Goal: Task Accomplishment & Management: Manage account settings

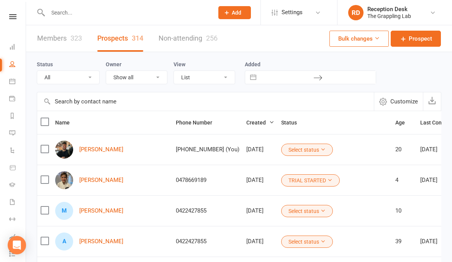
select select "100"
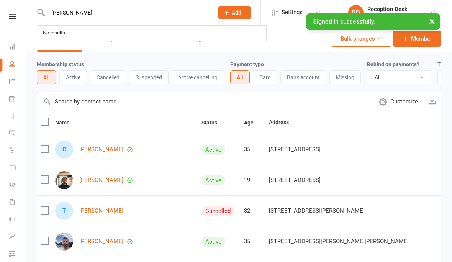
select select "100"
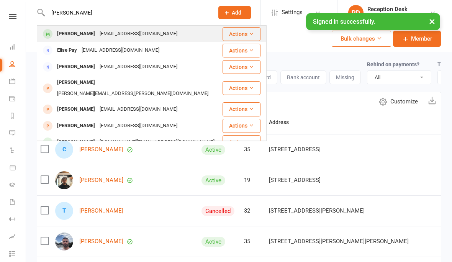
type input "[PERSON_NAME]"
click at [66, 31] on div "[PERSON_NAME]" at bounding box center [76, 33] width 43 height 11
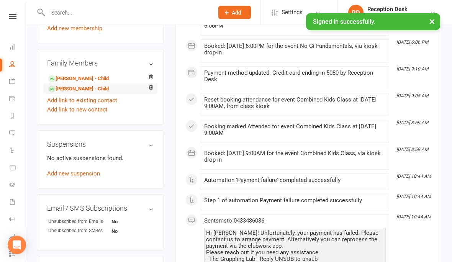
scroll to position [426, 0]
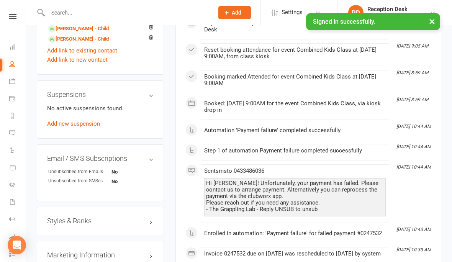
click at [92, 225] on h3 "Styles & Ranks" at bounding box center [100, 221] width 107 height 8
click at [77, 262] on link "Add new style" at bounding box center [65, 259] width 36 height 7
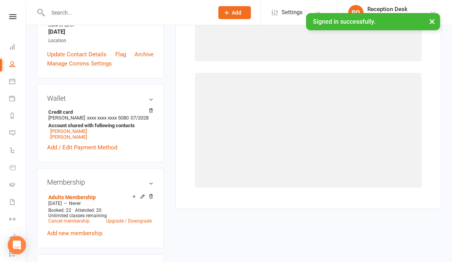
scroll to position [65, 0]
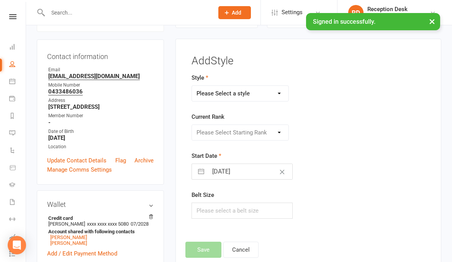
select select "3297"
select select "44708"
select select "8"
select select "2025"
select select "9"
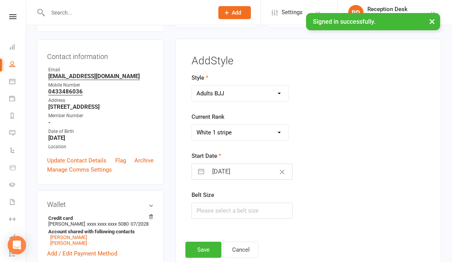
select select "2025"
select select "10"
select select "2025"
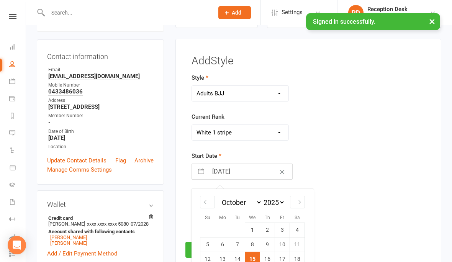
click at [239, 169] on input "[DATE]" at bounding box center [250, 171] width 84 height 15
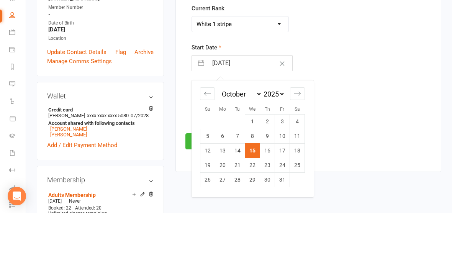
scroll to position [125, 0]
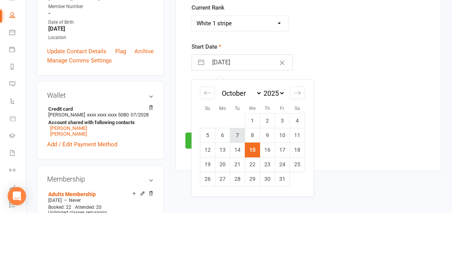
click at [237, 177] on td "7" at bounding box center [237, 184] width 15 height 15
type input "[DATE]"
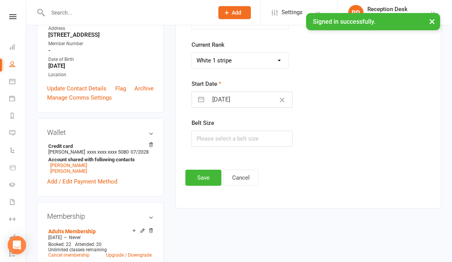
scroll to position [135, 0]
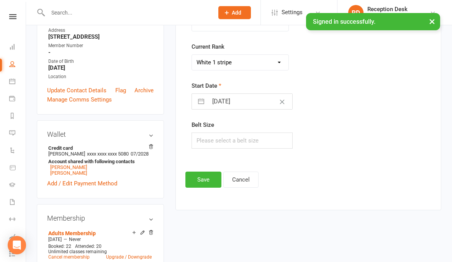
click at [208, 181] on button "Save" at bounding box center [204, 180] width 36 height 16
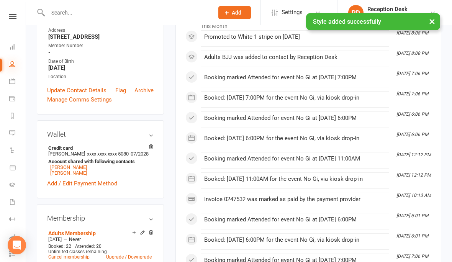
click at [15, 64] on icon at bounding box center [12, 64] width 6 height 6
select select "100"
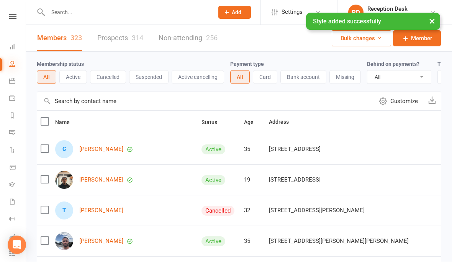
scroll to position [0, 0]
click at [113, 36] on link "Prospects 314" at bounding box center [120, 38] width 46 height 26
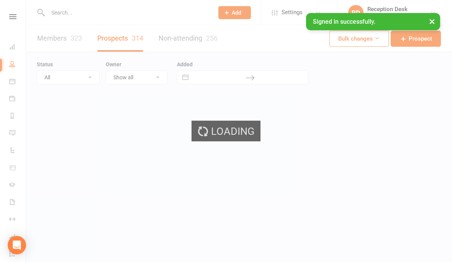
select select "100"
